Goal: Check status: Check status

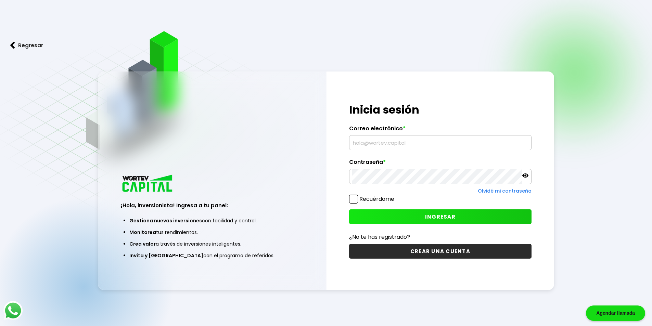
type input "[EMAIL_ADDRESS][DOMAIN_NAME]"
click at [406, 214] on button "INGRESAR" at bounding box center [440, 216] width 182 height 15
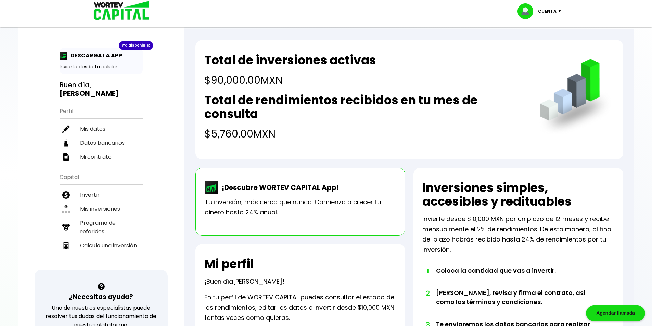
drag, startPoint x: 295, startPoint y: 143, endPoint x: 279, endPoint y: 129, distance: 20.3
click at [186, 71] on div "Total de inversiones activas $90,000.00 MXN Total de rendimientos recibidos en …" at bounding box center [409, 301] width 450 height 545
click at [348, 151] on div "Total de inversiones activas $90,000.00 MXN Total de rendimientos recibidos en …" at bounding box center [409, 99] width 428 height 119
drag, startPoint x: 295, startPoint y: 137, endPoint x: 184, endPoint y: 55, distance: 138.2
click at [184, 55] on div "Total de inversiones activas $90,000.00 MXN Total de rendimientos recibidos en …" at bounding box center [409, 301] width 450 height 545
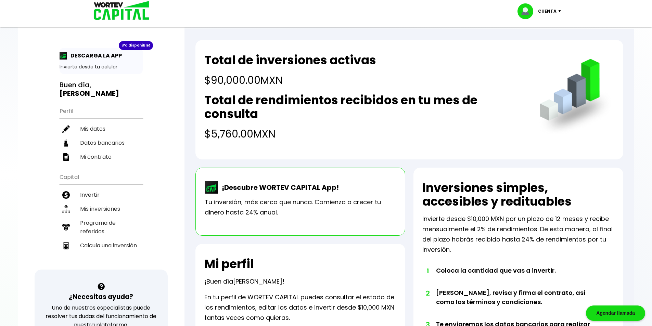
click at [353, 135] on h4 "$5,760.00 MXN" at bounding box center [364, 133] width 321 height 15
click at [96, 202] on li "Mis inversiones" at bounding box center [101, 209] width 83 height 14
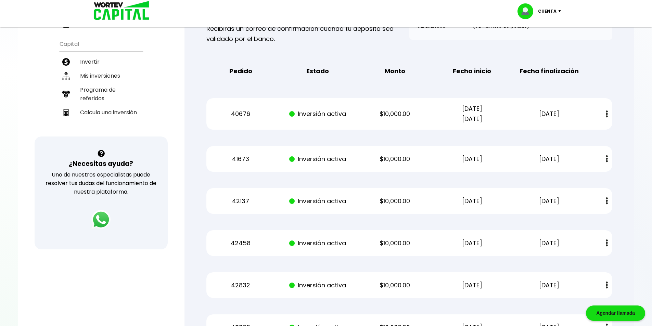
scroll to position [6, 0]
